Goal: Task Accomplishment & Management: Complete application form

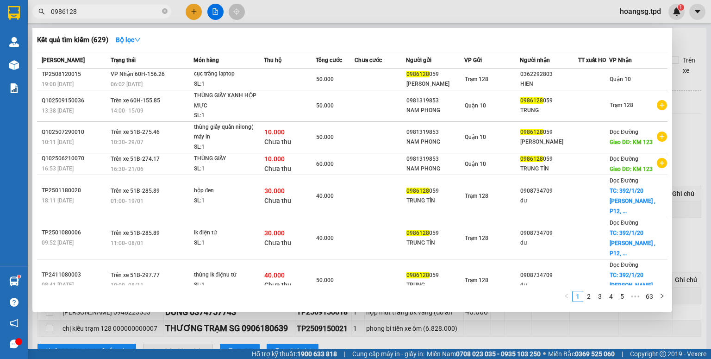
click at [34, 20] on div "Kết quả tìm kiếm ( 629 ) Bộ lọc Mã ĐH Trạng thái Món hàng Thu hộ Tổng cước Chưa…" at bounding box center [90, 12] width 180 height 16
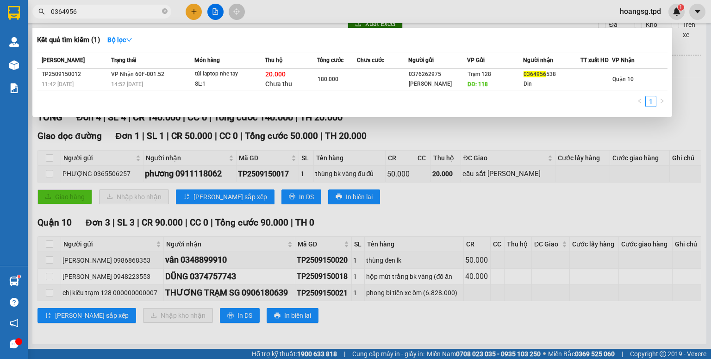
type input "0364956"
click at [163, 11] on icon "close-circle" at bounding box center [165, 11] width 6 height 6
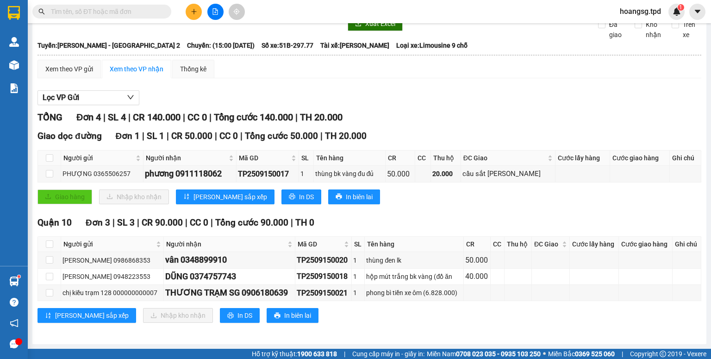
click at [189, 10] on button at bounding box center [194, 12] width 16 height 16
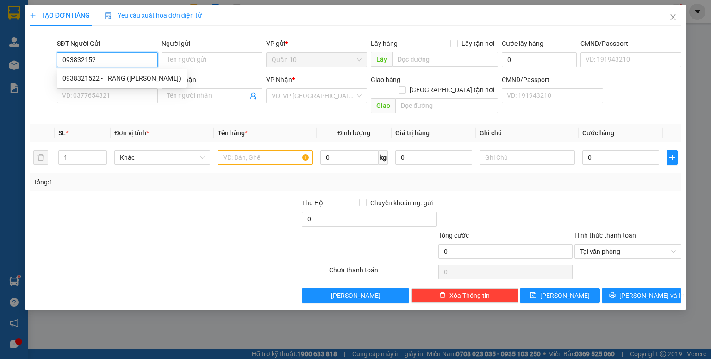
type input "0938321522"
type input "TRANG ([PERSON_NAME])"
type input "079082029310"
type input "0962856034"
type input "DUNG ANH"
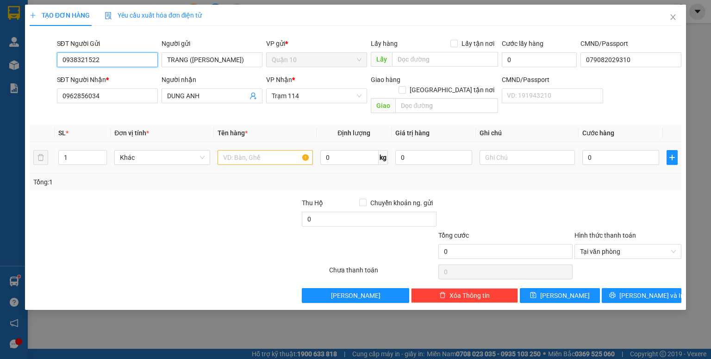
type input "0938321522"
click at [250, 148] on div at bounding box center [264, 157] width 95 height 19
click at [252, 150] on input "text" at bounding box center [264, 157] width 95 height 15
type input "kiện đen (quần áo"
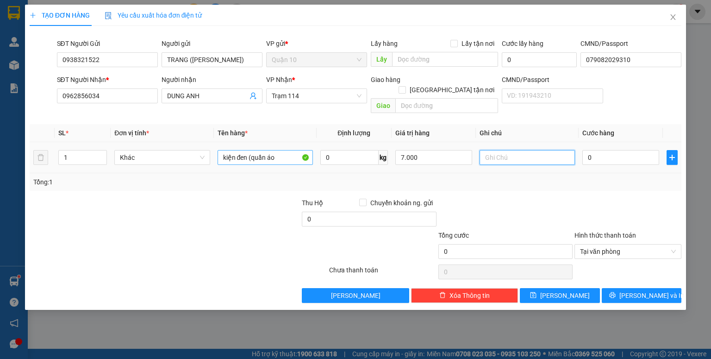
type input "7.000.000"
type input "8"
type input "80"
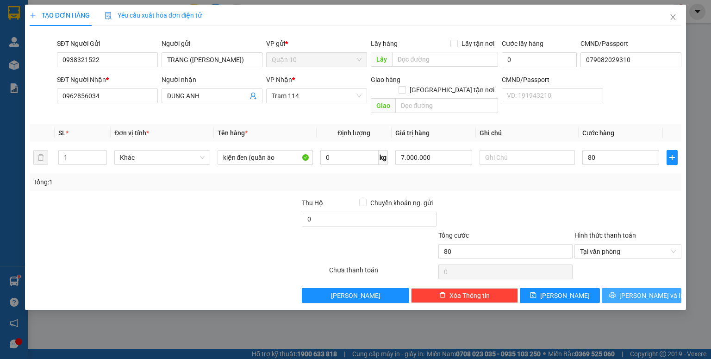
type input "80.000"
click at [633, 288] on button "[PERSON_NAME] và In" at bounding box center [642, 295] width 80 height 15
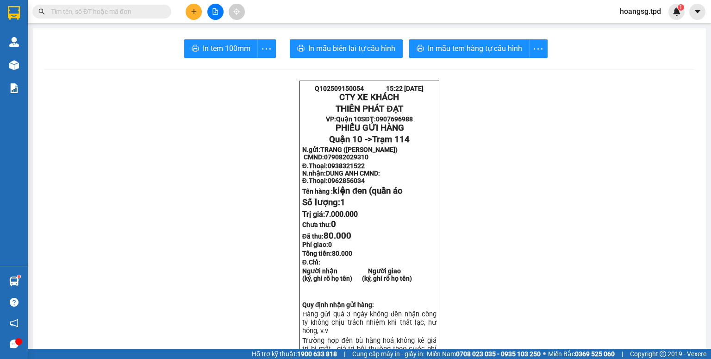
click at [185, 12] on div at bounding box center [214, 12] width 69 height 16
click at [187, 13] on button at bounding box center [194, 12] width 16 height 16
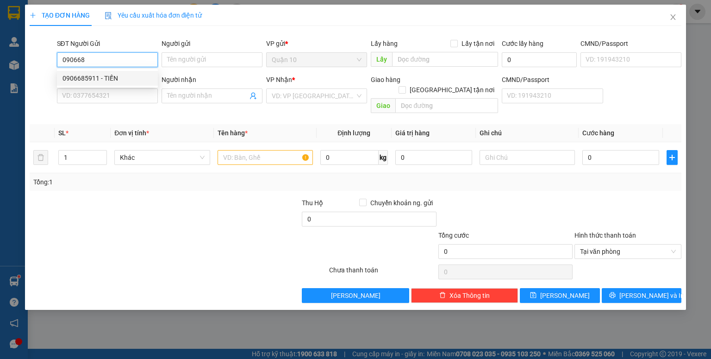
type input "0906685911"
type input "TIẾN"
type input "042087007523"
type input "0906706430"
type input "[GEOGRAPHIC_DATA]"
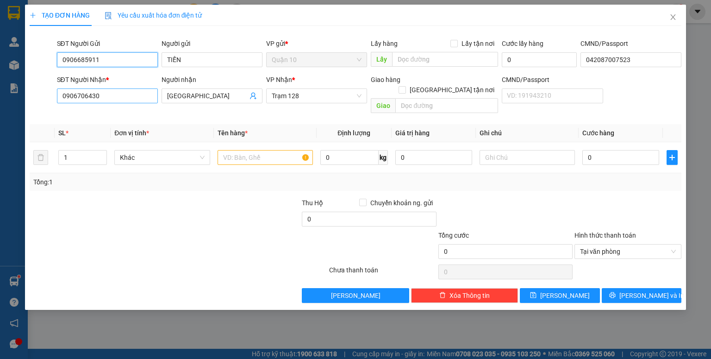
type input "0906685911"
drag, startPoint x: 133, startPoint y: 98, endPoint x: 0, endPoint y: 85, distance: 133.9
click at [0, 93] on div "TẠO ĐƠN HÀNG Yêu cầu xuất hóa đơn điện tử Transit Pickup Surcharge Ids Transit …" at bounding box center [355, 179] width 711 height 359
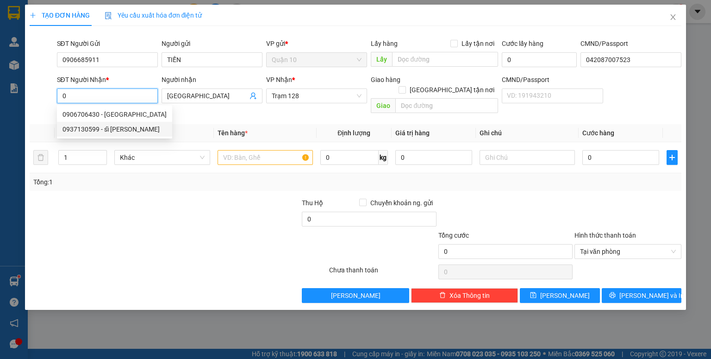
type input "0937130599"
type input "sĩ [PERSON_NAME]"
type input "117"
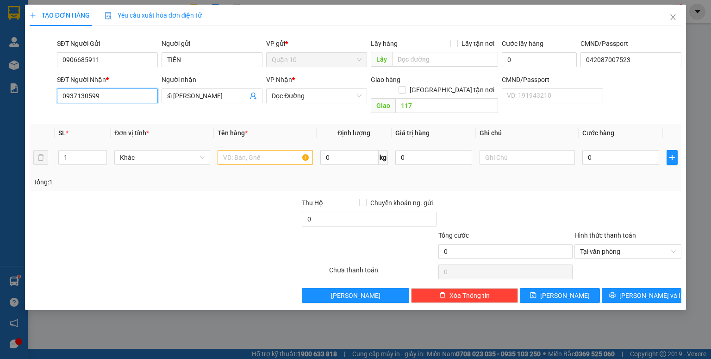
type input "0937130599"
click at [250, 152] on input "text" at bounding box center [264, 157] width 95 height 15
type input "thùng giấy (pt"
type input "1.000.000"
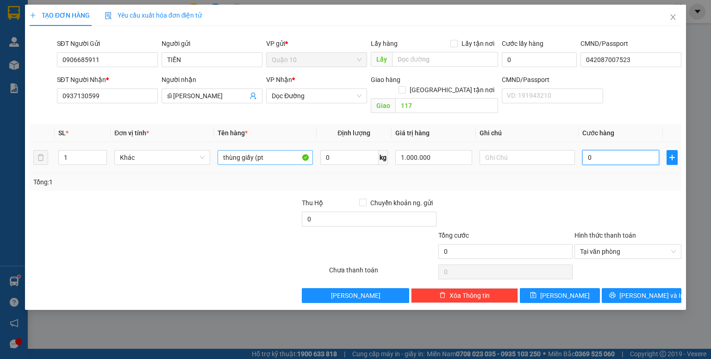
type input "5"
type input "50"
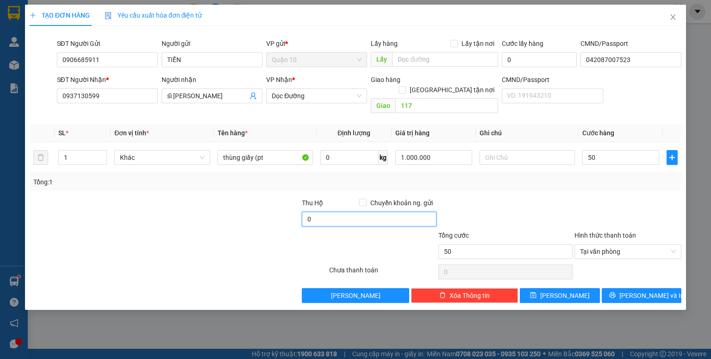
type input "50.000"
click at [362, 211] on input "0" at bounding box center [369, 218] width 134 height 15
type input "10.000"
click at [686, 292] on div "TẠO ĐƠN HÀNG Yêu cầu xuất hóa đơn điện tử Transit Pickup Surcharge Ids Transit …" at bounding box center [355, 179] width 711 height 359
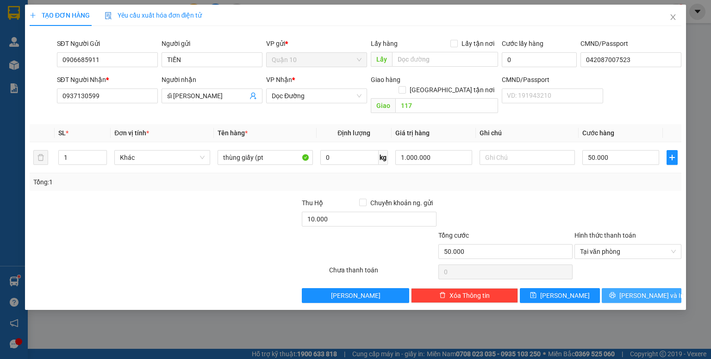
click at [674, 288] on button "[PERSON_NAME] và In" at bounding box center [642, 295] width 80 height 15
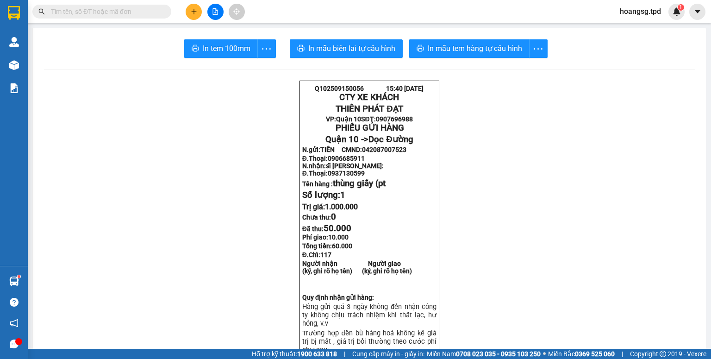
click at [220, 18] on button at bounding box center [215, 12] width 16 height 16
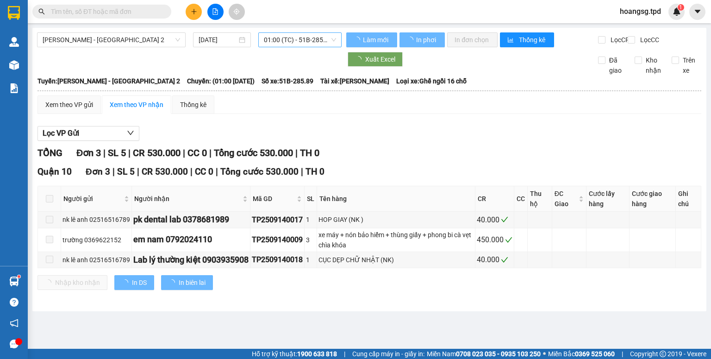
click at [305, 41] on span "01:00 (TC) - 51B-285.89" at bounding box center [300, 40] width 73 height 14
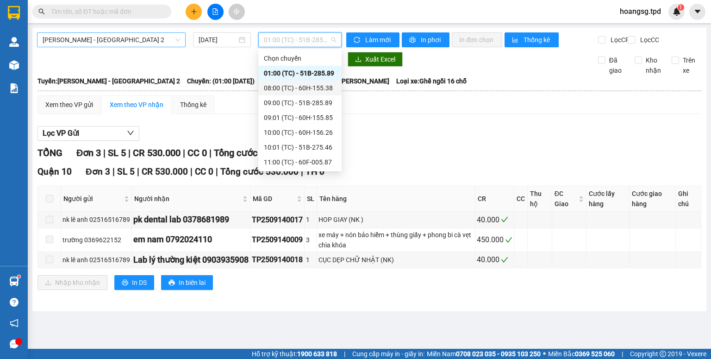
click at [120, 41] on span "[PERSON_NAME] - [GEOGRAPHIC_DATA] 2" at bounding box center [111, 40] width 137 height 14
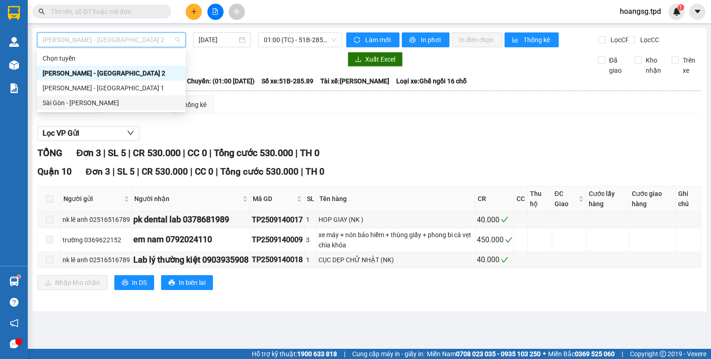
click at [107, 98] on div "Sài Gòn - [PERSON_NAME]" at bounding box center [111, 103] width 137 height 10
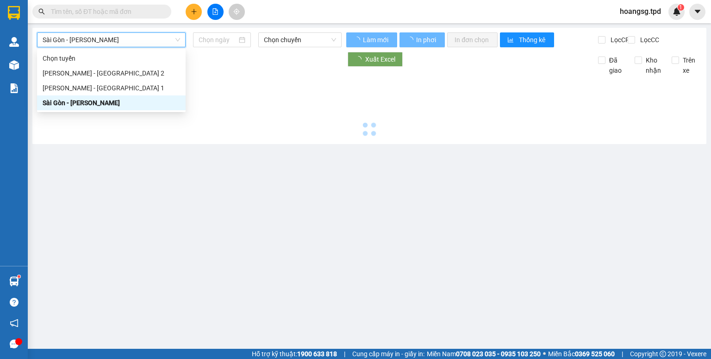
type input "[DATE]"
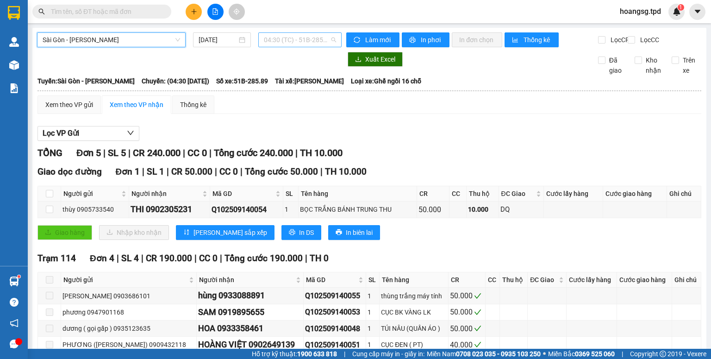
click at [292, 43] on span "04:30 (TC) - 51B-285.89" at bounding box center [300, 40] width 73 height 14
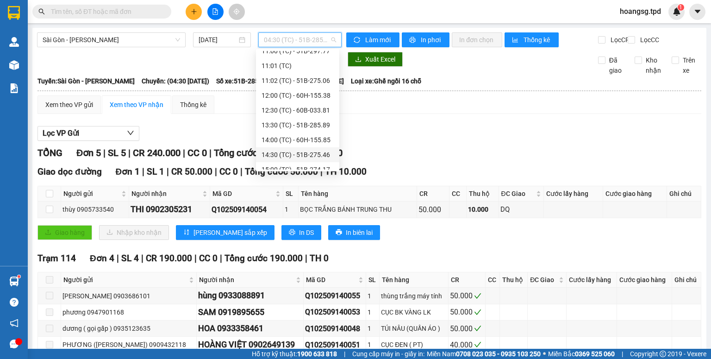
scroll to position [133, 0]
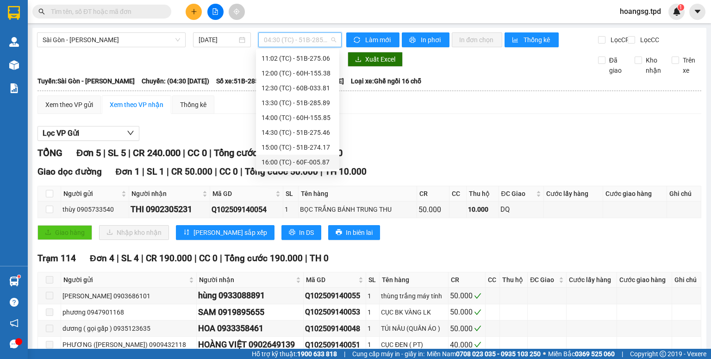
click at [312, 159] on div "16:00 (TC) - 60F-005.87" at bounding box center [297, 162] width 72 height 10
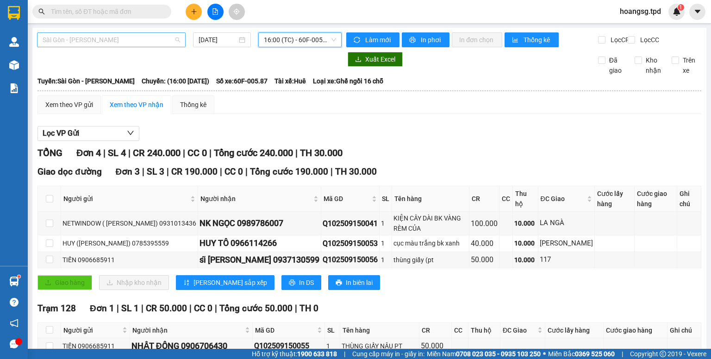
click at [148, 36] on span "Sài Gòn - [PERSON_NAME]" at bounding box center [111, 40] width 137 height 14
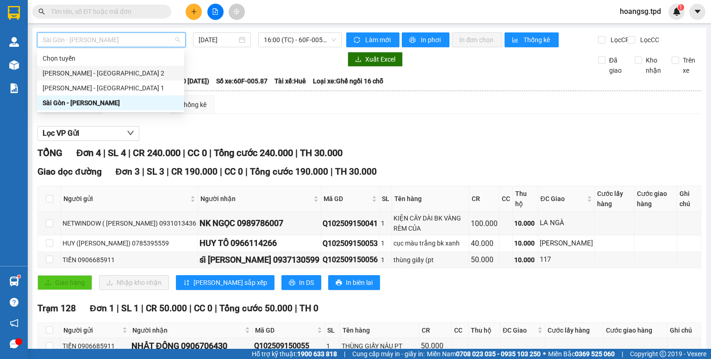
click at [132, 78] on div "[PERSON_NAME] - [GEOGRAPHIC_DATA] 2" at bounding box center [111, 73] width 136 height 10
type input "[DATE]"
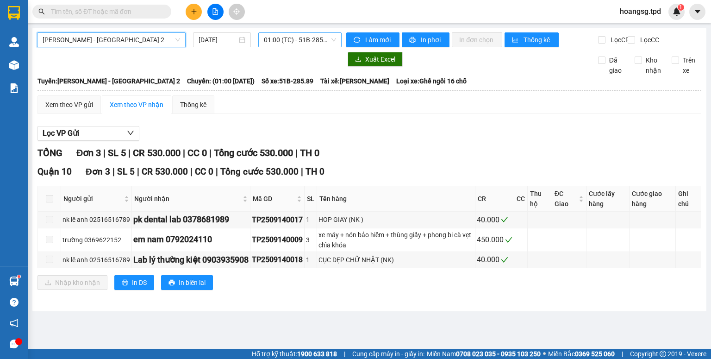
click at [314, 43] on span "01:00 (TC) - 51B-285.89" at bounding box center [300, 40] width 73 height 14
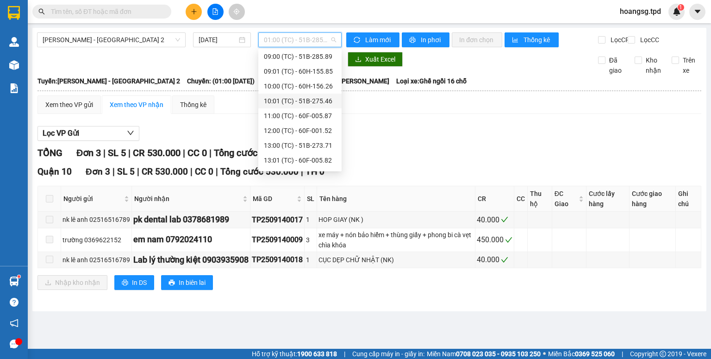
scroll to position [74, 0]
click at [320, 90] on div "11:00 (TC) - 60F-005.87" at bounding box center [300, 88] width 72 height 10
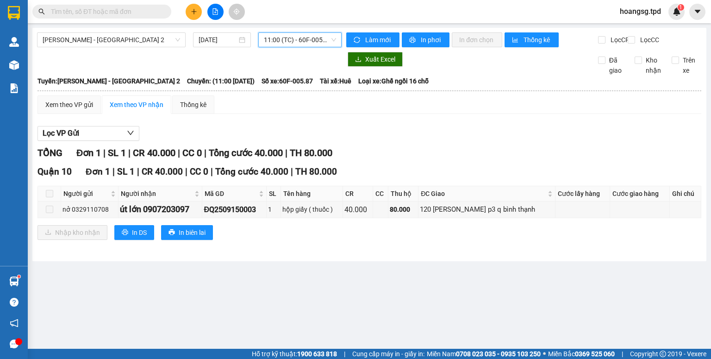
click at [116, 13] on input "text" at bounding box center [105, 11] width 109 height 10
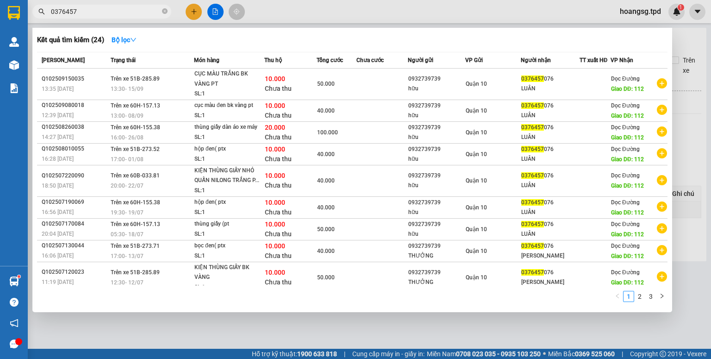
type input "0376457"
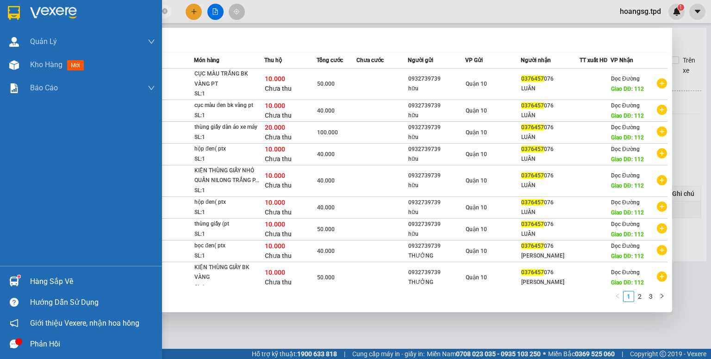
click at [20, 279] on div at bounding box center [14, 281] width 16 height 16
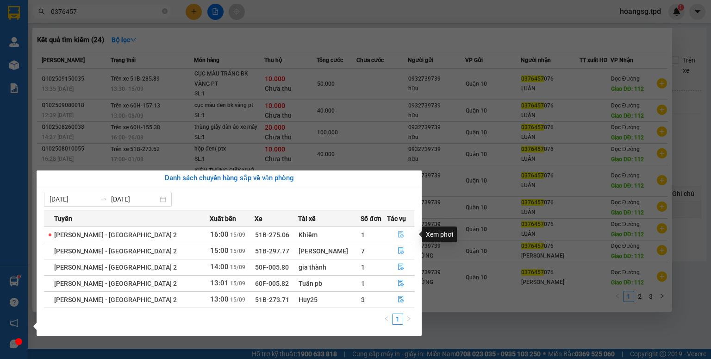
click at [392, 235] on button "button" at bounding box center [400, 234] width 27 height 15
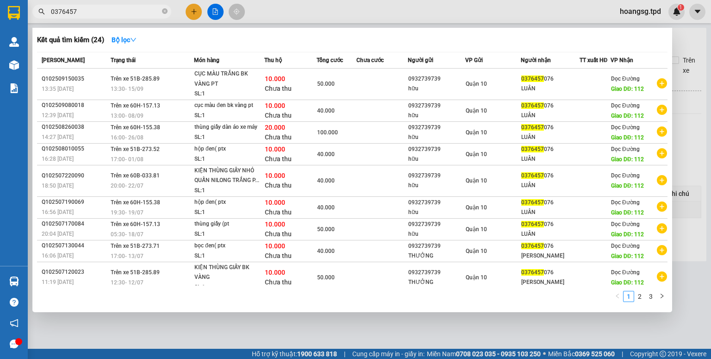
click at [435, 333] on div at bounding box center [355, 179] width 711 height 359
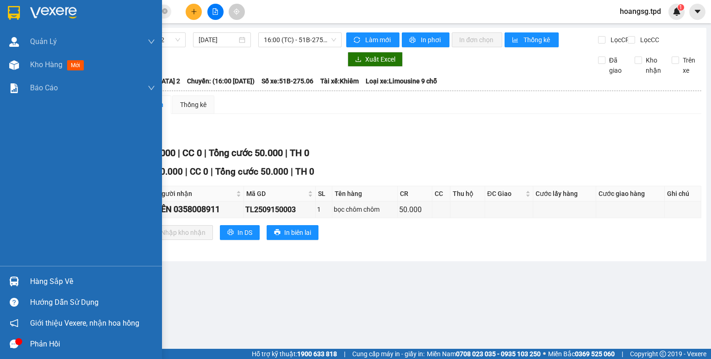
click at [35, 286] on div "Hàng sắp về" at bounding box center [92, 281] width 125 height 14
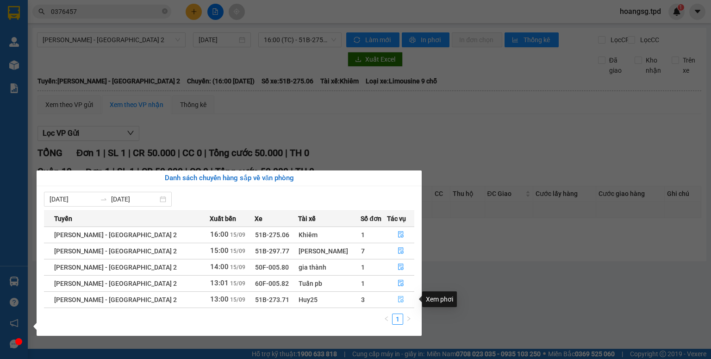
click at [392, 300] on button "button" at bounding box center [400, 299] width 27 height 15
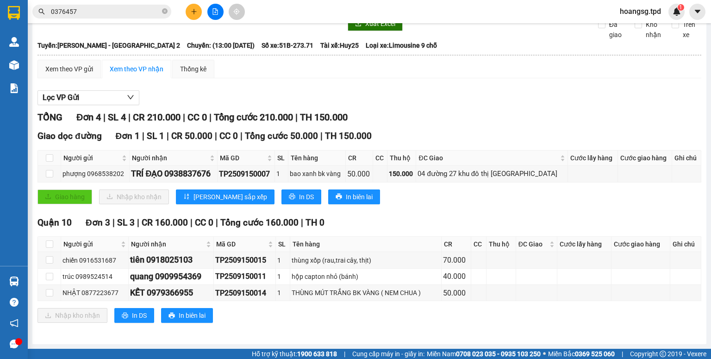
scroll to position [42, 0]
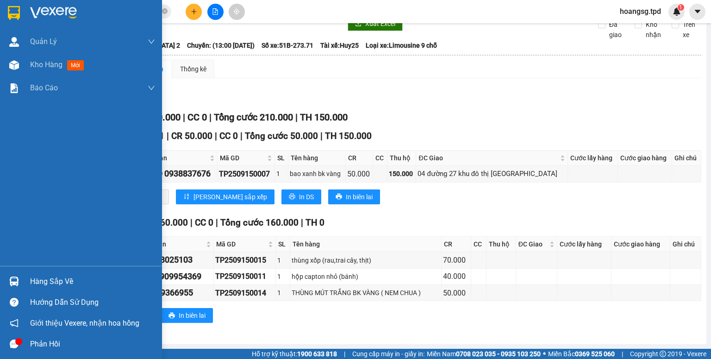
click at [22, 281] on div "Hàng sắp về" at bounding box center [81, 281] width 162 height 21
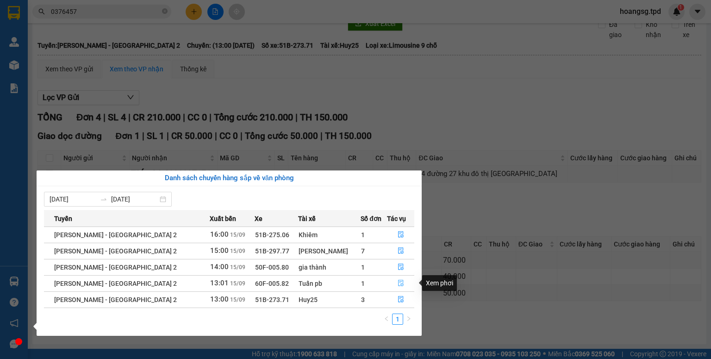
click at [399, 285] on icon "file-done" at bounding box center [401, 283] width 6 height 6
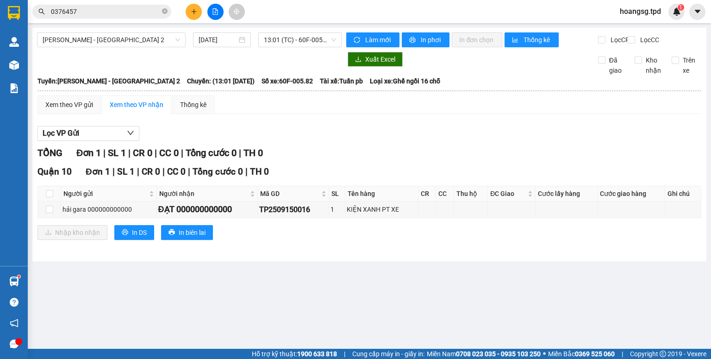
click at [298, 27] on main "Phương Lâm - [GEOGRAPHIC_DATA] 2 [DATE] 13:01 (TC) - 60F-005.82 Làm mới In phơi…" at bounding box center [355, 174] width 711 height 348
click at [299, 36] on span "13:01 (TC) - 60F-005.82" at bounding box center [300, 40] width 73 height 14
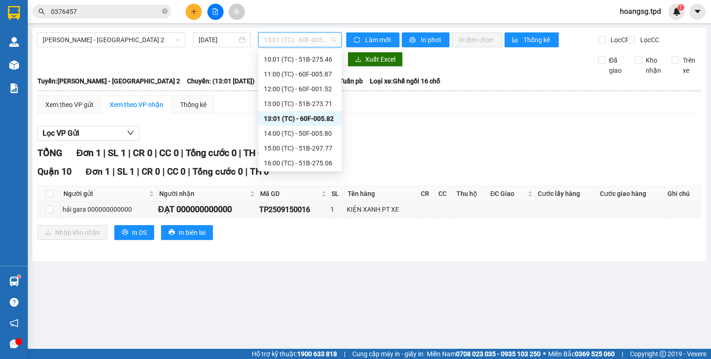
scroll to position [89, 0]
click at [308, 133] on div "14:00 (TC) - 50F-005.80" at bounding box center [300, 132] width 72 height 10
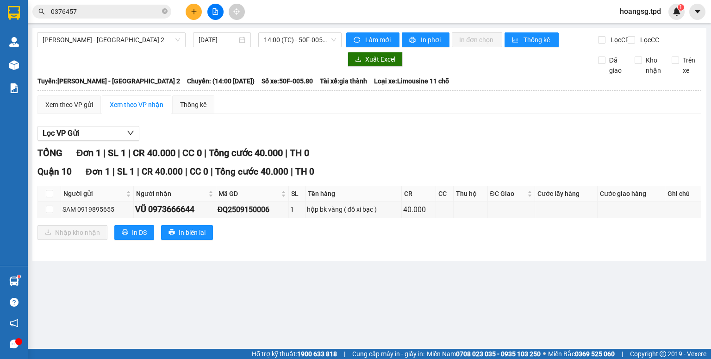
click at [308, 47] on div "[PERSON_NAME] - [GEOGRAPHIC_DATA] 2 [DATE] 14:00 (TC) - 50F-005.80" at bounding box center [189, 39] width 304 height 15
click at [312, 41] on span "14:00 (TC) - 50F-005.80" at bounding box center [300, 40] width 73 height 14
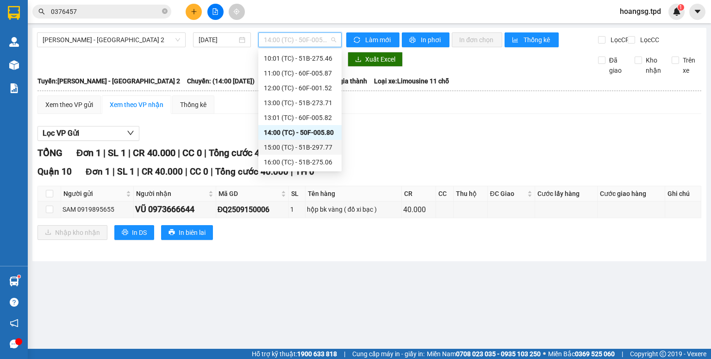
click at [304, 143] on div "15:00 (TC) - 51B-297.77" at bounding box center [300, 147] width 72 height 10
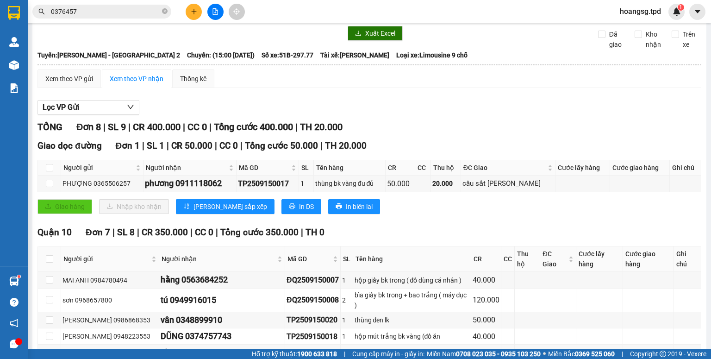
scroll to position [13, 0]
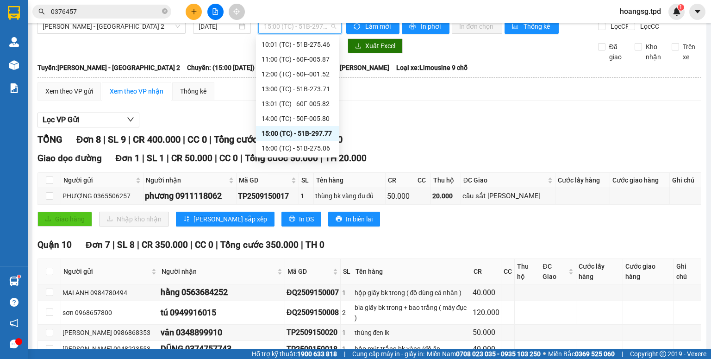
click at [304, 26] on span "15:00 (TC) - 51B-297.77" at bounding box center [300, 26] width 73 height 14
click at [289, 145] on div "16:00 (TC) - 51B-275.06" at bounding box center [297, 148] width 72 height 10
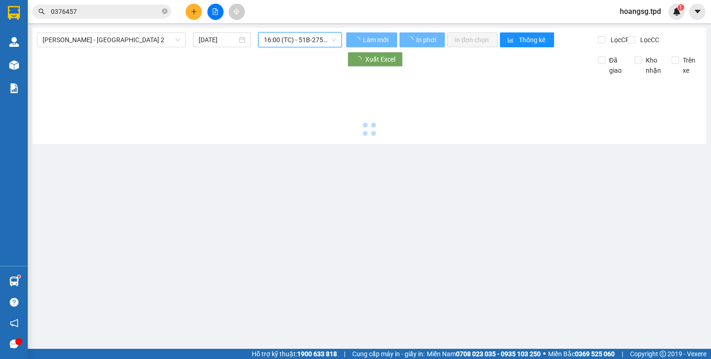
scroll to position [0, 0]
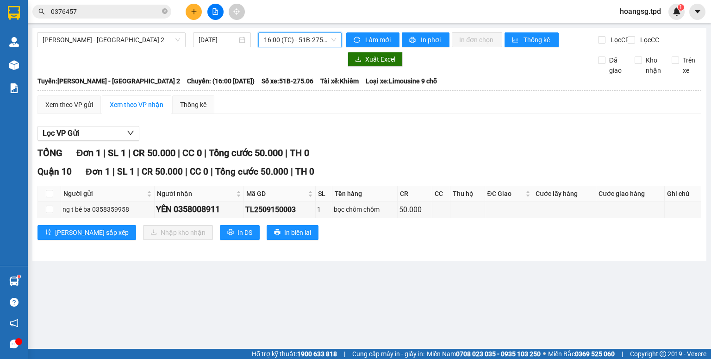
click at [312, 36] on span "16:00 (TC) - 51B-275.06" at bounding box center [300, 40] width 73 height 14
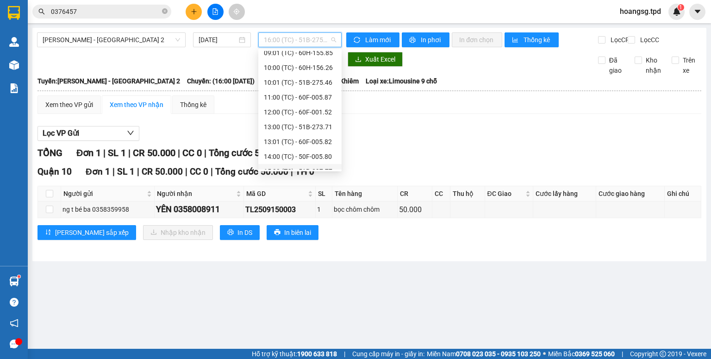
scroll to position [52, 0]
click at [309, 156] on div "13:01 (TC) - 60F-005.82" at bounding box center [300, 154] width 72 height 10
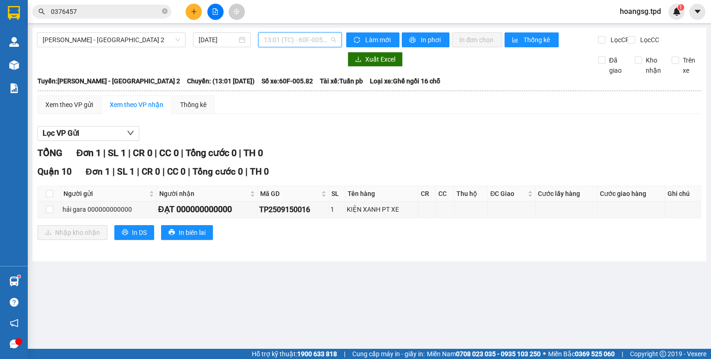
click at [313, 39] on span "13:01 (TC) - 60F-005.82" at bounding box center [300, 40] width 73 height 14
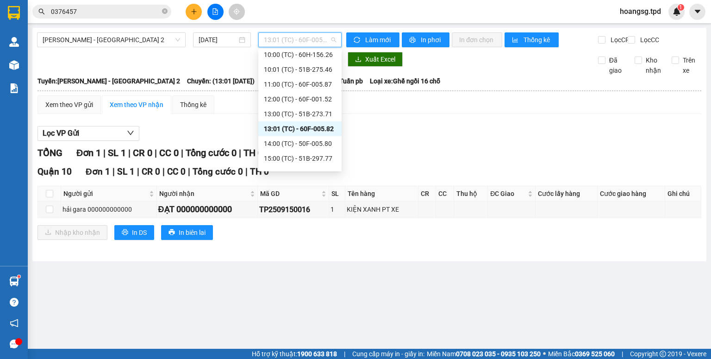
scroll to position [89, 0]
click at [315, 131] on div "14:00 (TC) - 50F-005.80" at bounding box center [300, 132] width 72 height 10
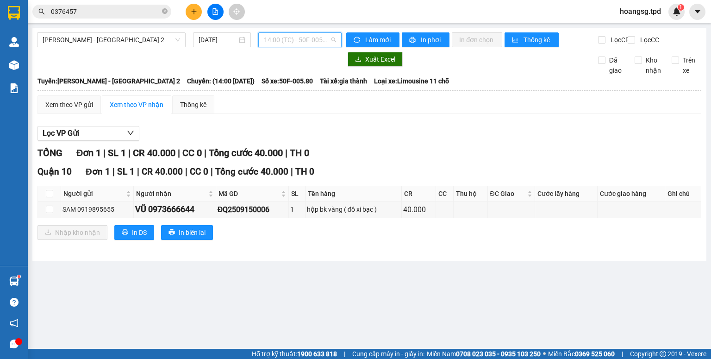
click at [295, 46] on span "14:00 (TC) - 50F-005.80" at bounding box center [300, 40] width 73 height 14
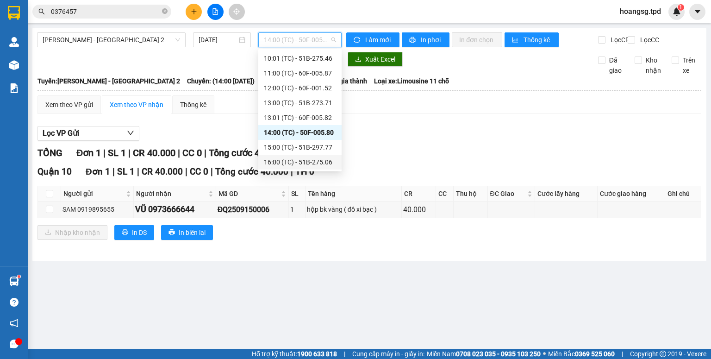
click at [290, 155] on div "16:00 (TC) - 51B-275.06" at bounding box center [299, 162] width 83 height 15
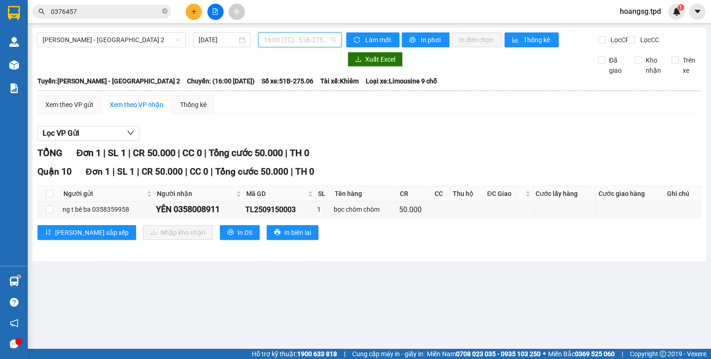
click at [292, 36] on span "16:00 (TC) - 51B-275.06" at bounding box center [300, 40] width 73 height 14
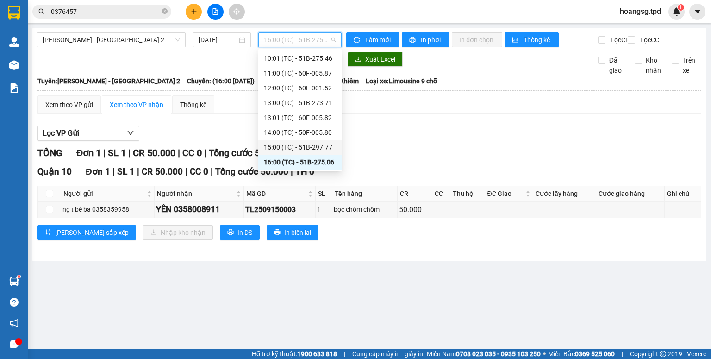
click at [324, 148] on div "15:00 (TC) - 51B-297.77" at bounding box center [300, 147] width 72 height 10
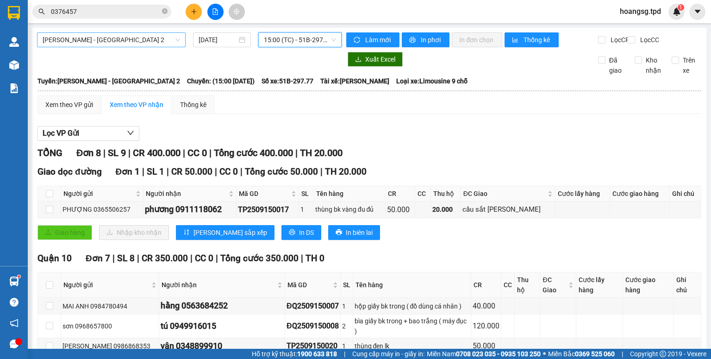
click at [102, 43] on span "[PERSON_NAME] - [GEOGRAPHIC_DATA] 2" at bounding box center [111, 40] width 137 height 14
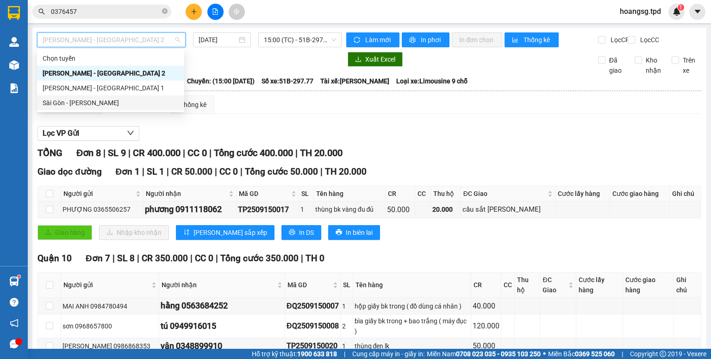
click at [108, 107] on div "Sài Gòn - [PERSON_NAME]" at bounding box center [111, 103] width 136 height 10
type input "[DATE]"
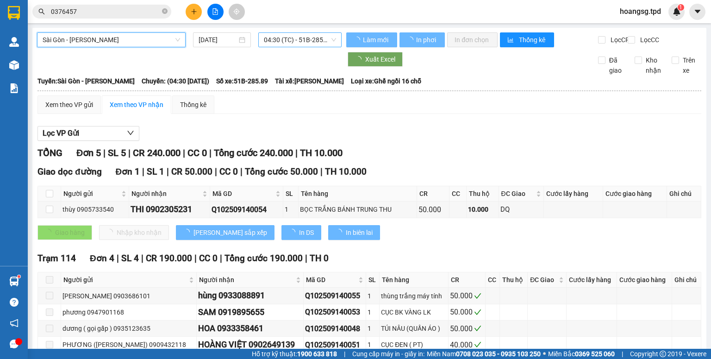
click at [309, 35] on span "04:30 (TC) - 51B-285.89" at bounding box center [300, 40] width 73 height 14
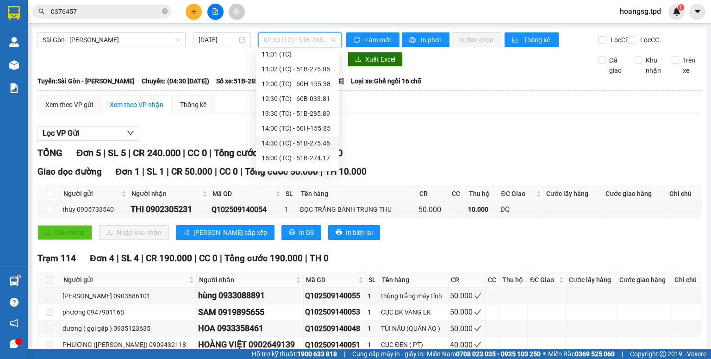
scroll to position [148, 0]
click at [307, 146] on div "16:00 (TC) - 60F-005.87" at bounding box center [297, 147] width 72 height 10
